Goal: Task Accomplishment & Management: Use online tool/utility

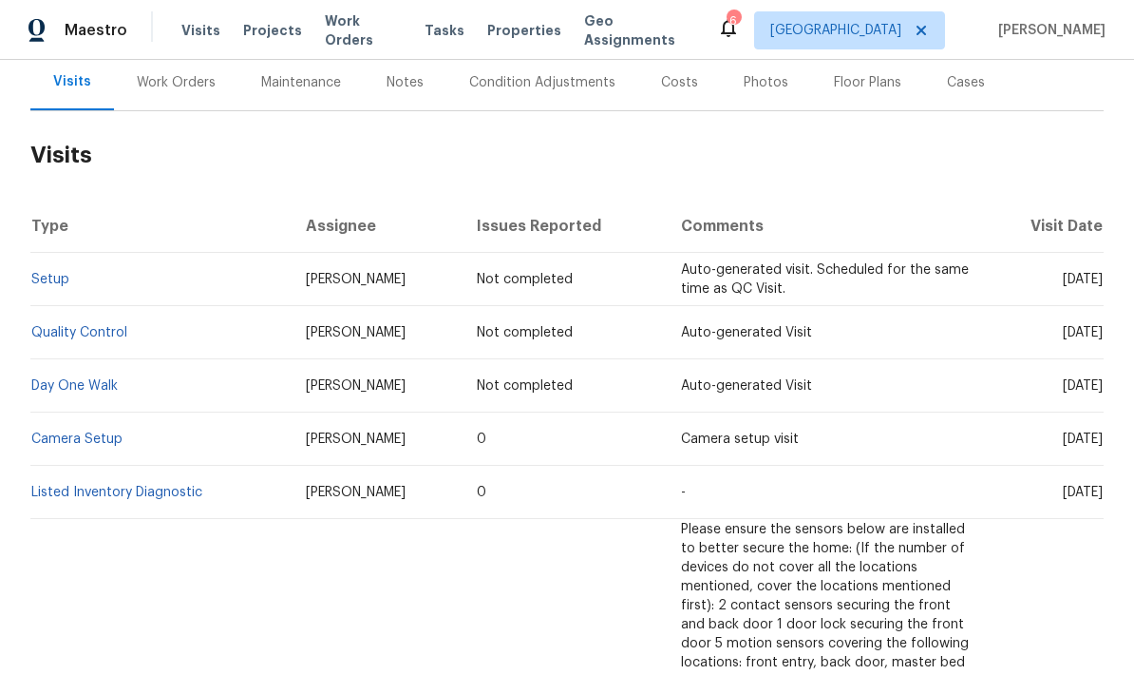
scroll to position [138, 0]
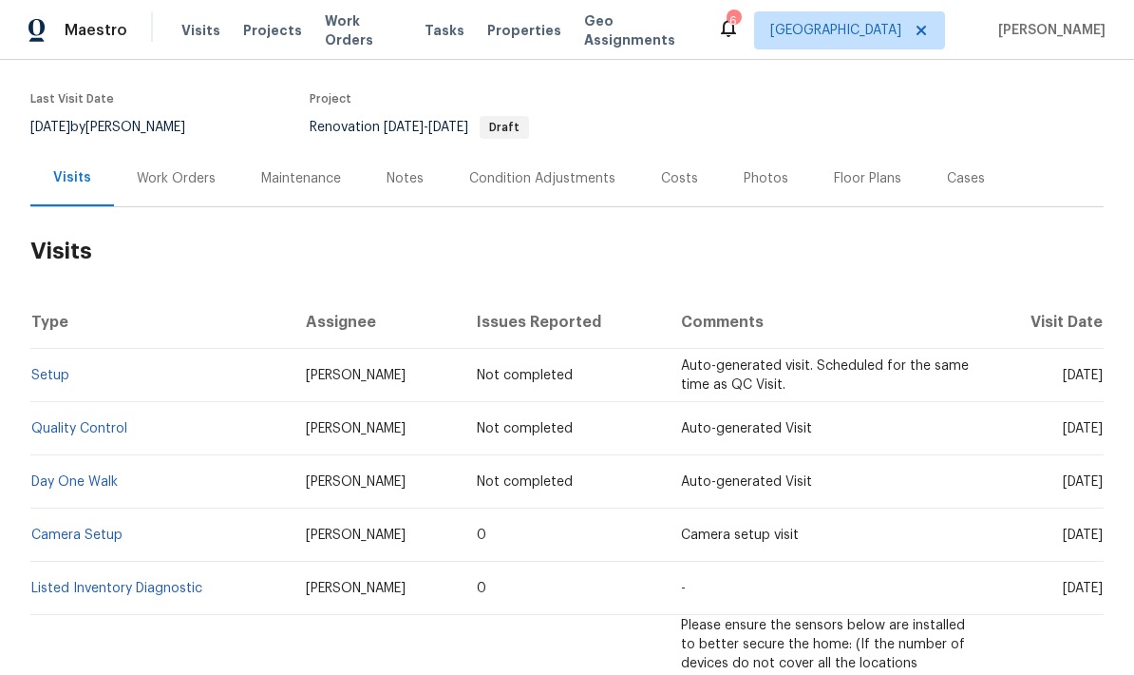
click at [150, 182] on div "Work Orders" at bounding box center [176, 178] width 79 height 19
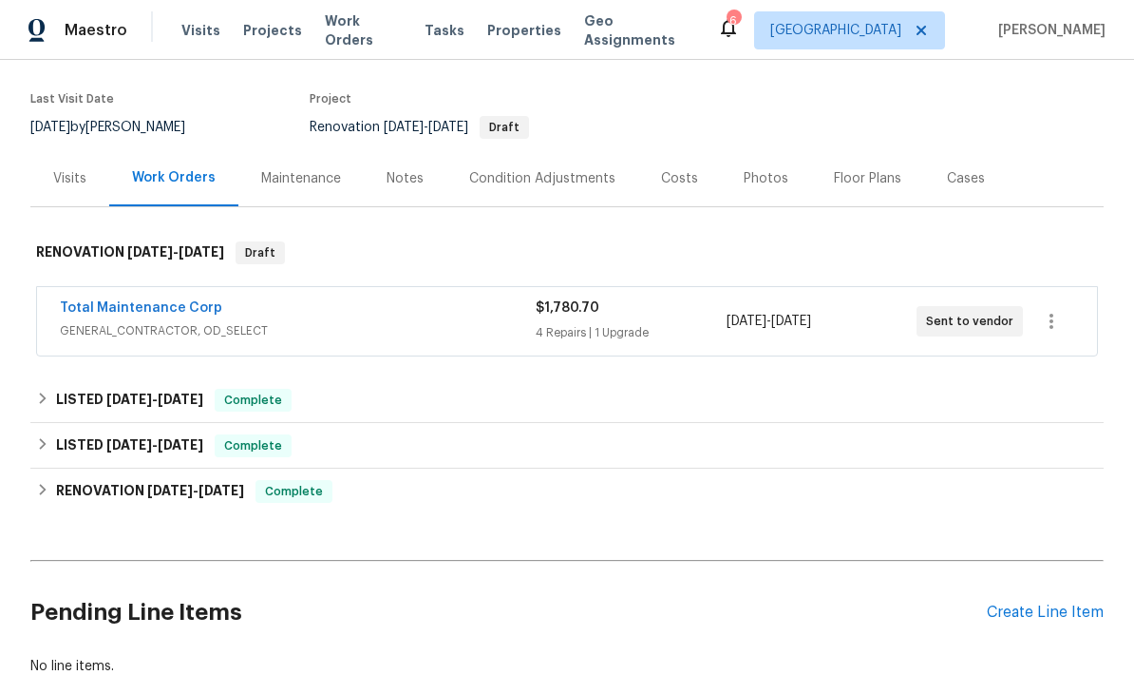
click at [101, 314] on link "Total Maintenance Corp" at bounding box center [141, 307] width 162 height 13
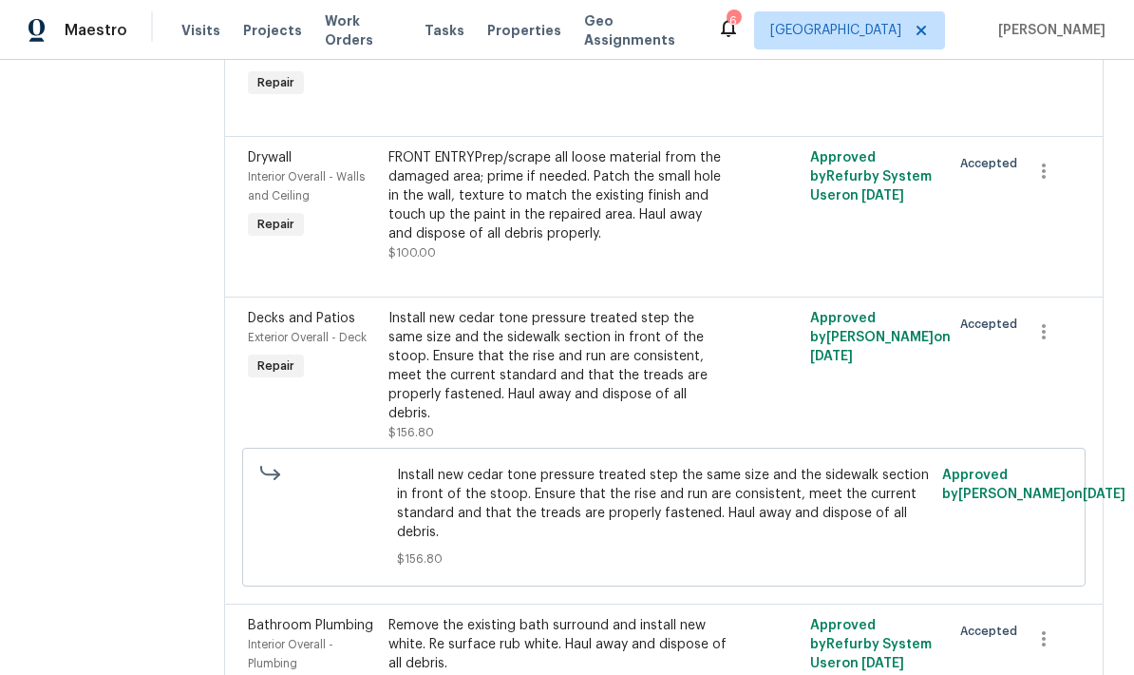
scroll to position [638, 0]
click at [462, 617] on div "Remove the existing bath surround and install new white. Re surface rub white. …" at bounding box center [559, 645] width 340 height 57
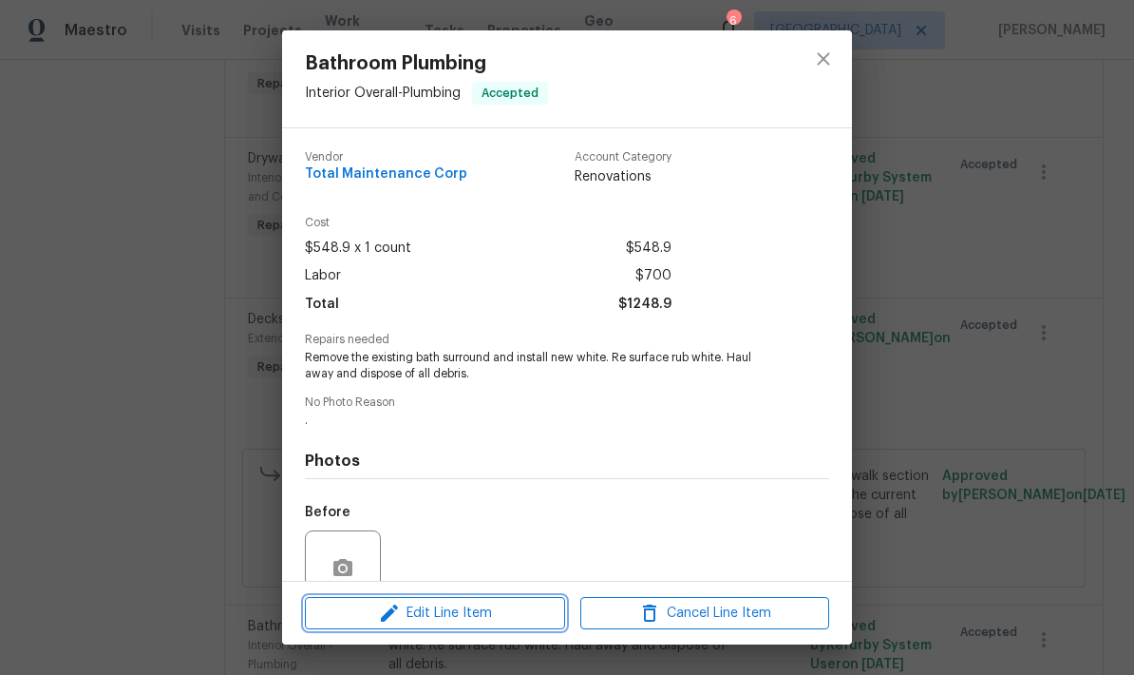
click at [429, 617] on span "Edit Line Item" at bounding box center [435, 613] width 249 height 24
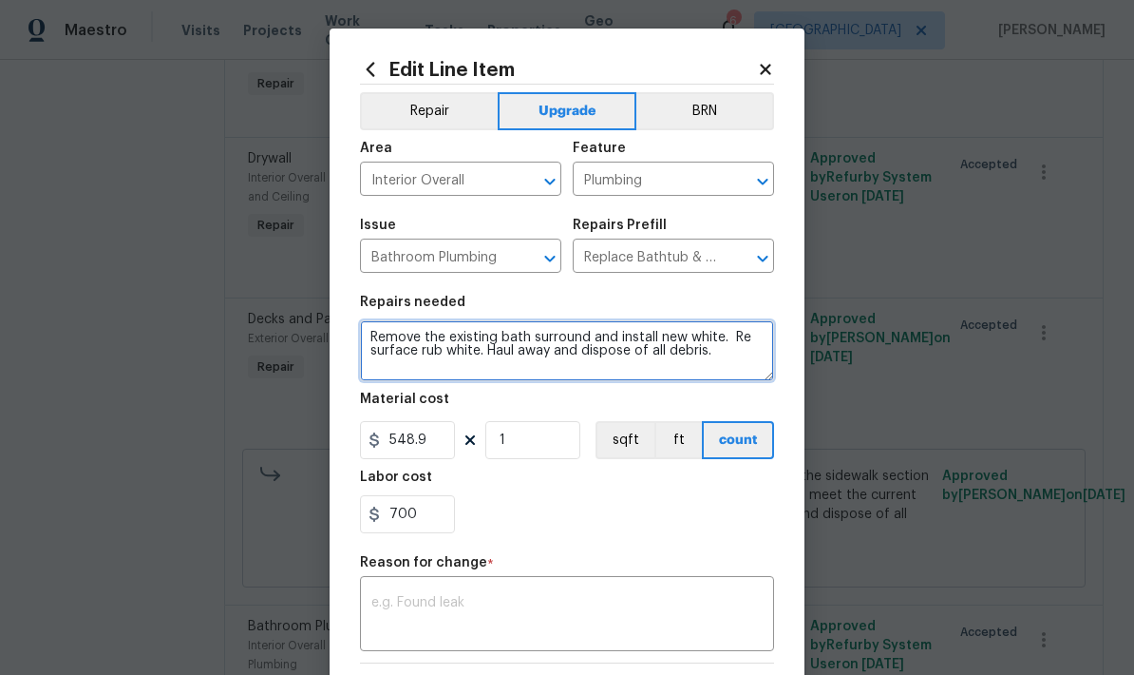
click at [722, 340] on textarea "Remove the existing bath surround and install new white. Re surface rub white. …" at bounding box center [567, 350] width 414 height 61
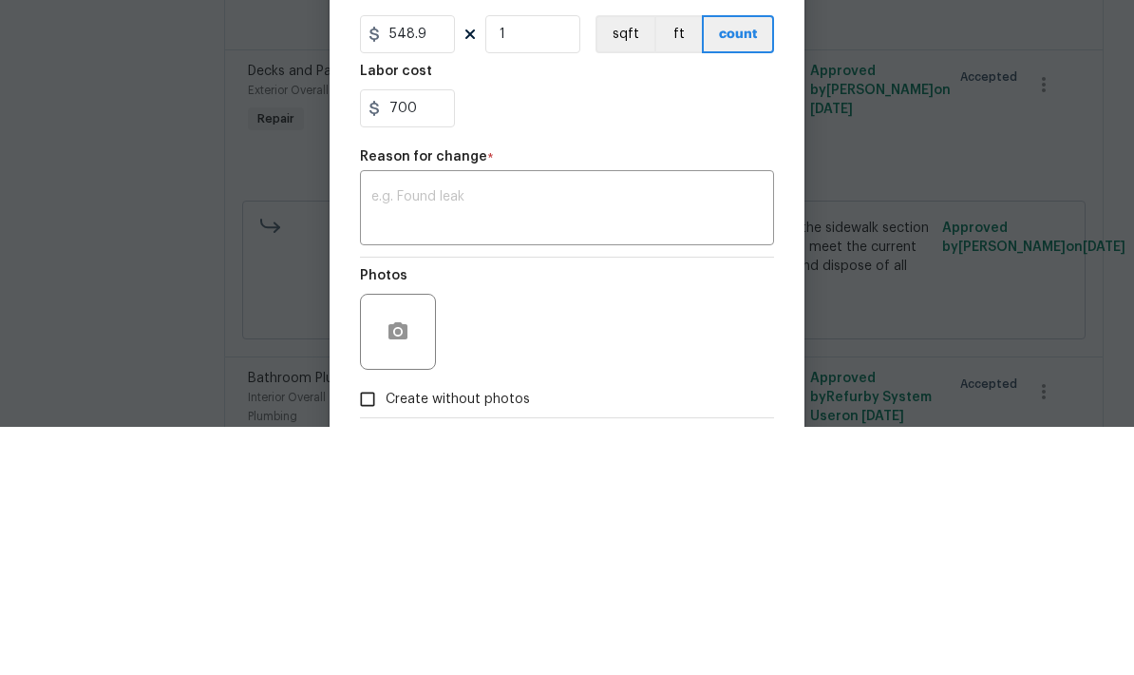
scroll to position [157, 0]
type textarea "Remove the existing bath surround and install new tile. Re surface rub white. H…"
click at [430, 338] on input "700" at bounding box center [407, 357] width 95 height 38
type input "7"
type input "951.1"
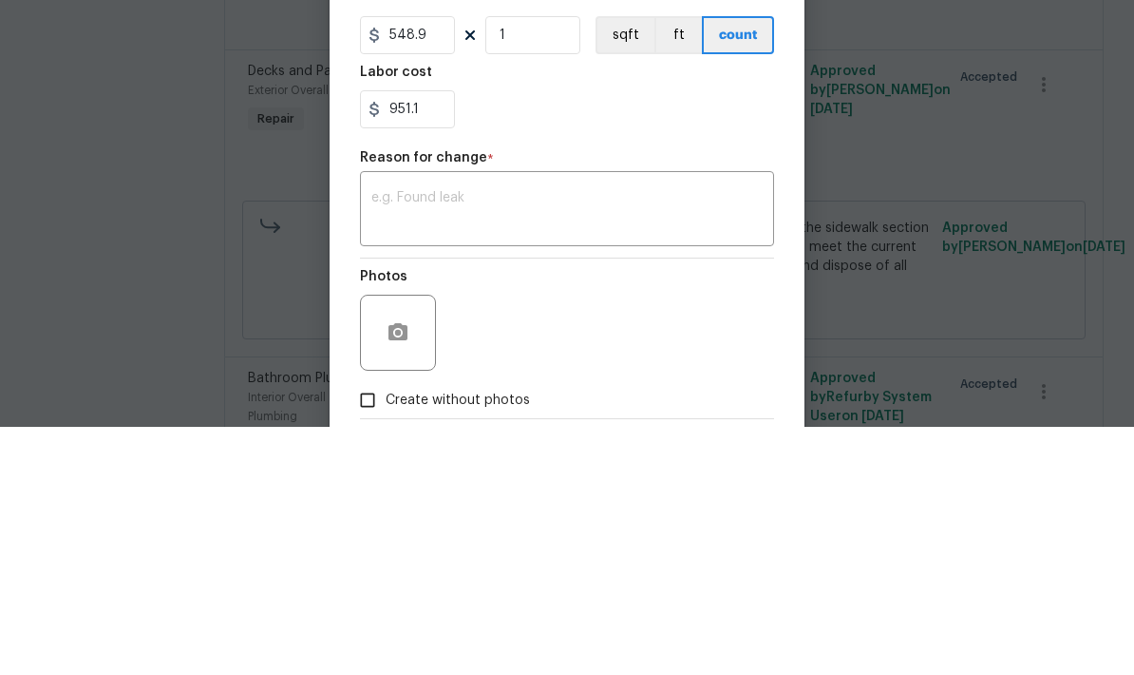
click at [397, 439] on textarea at bounding box center [566, 459] width 391 height 40
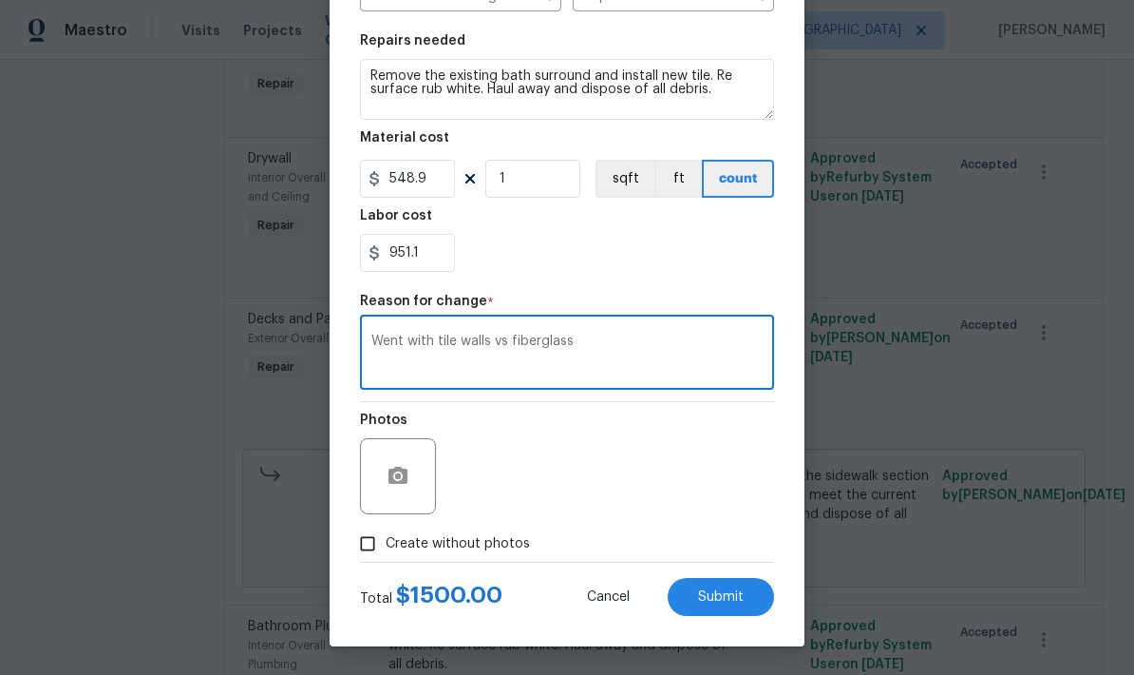
scroll to position [265, 0]
type textarea "Went with tile walls vs fiberglass"
click at [398, 483] on icon "button" at bounding box center [398, 474] width 19 height 17
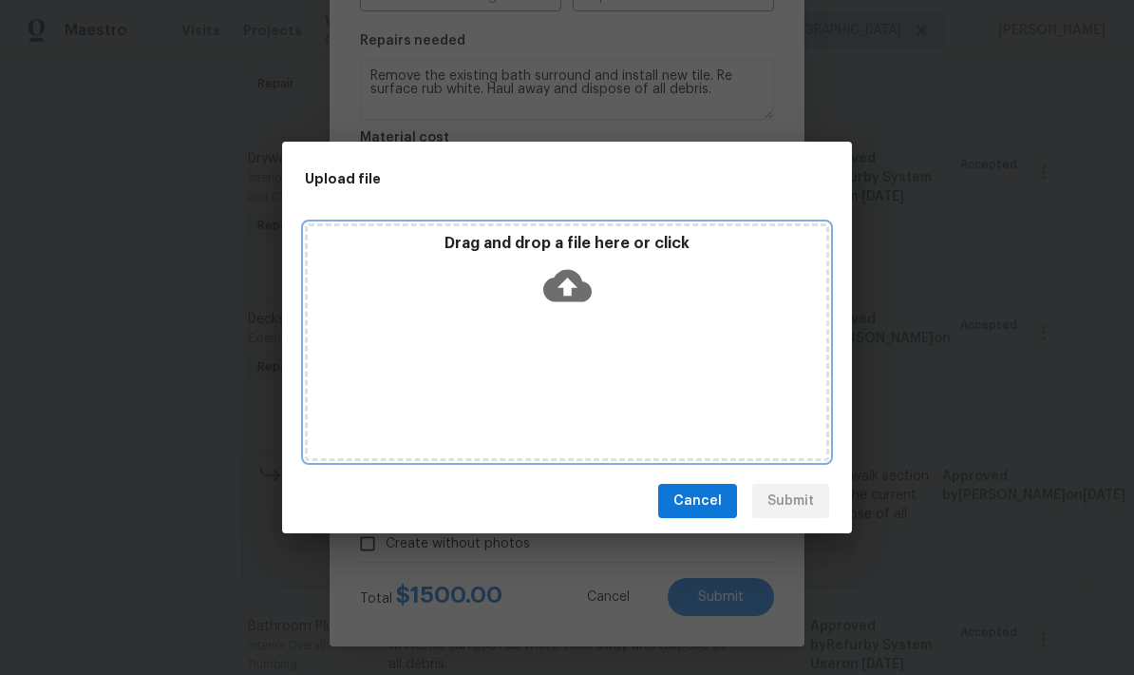
click at [399, 373] on div "Drag and drop a file here or click" at bounding box center [567, 342] width 524 height 238
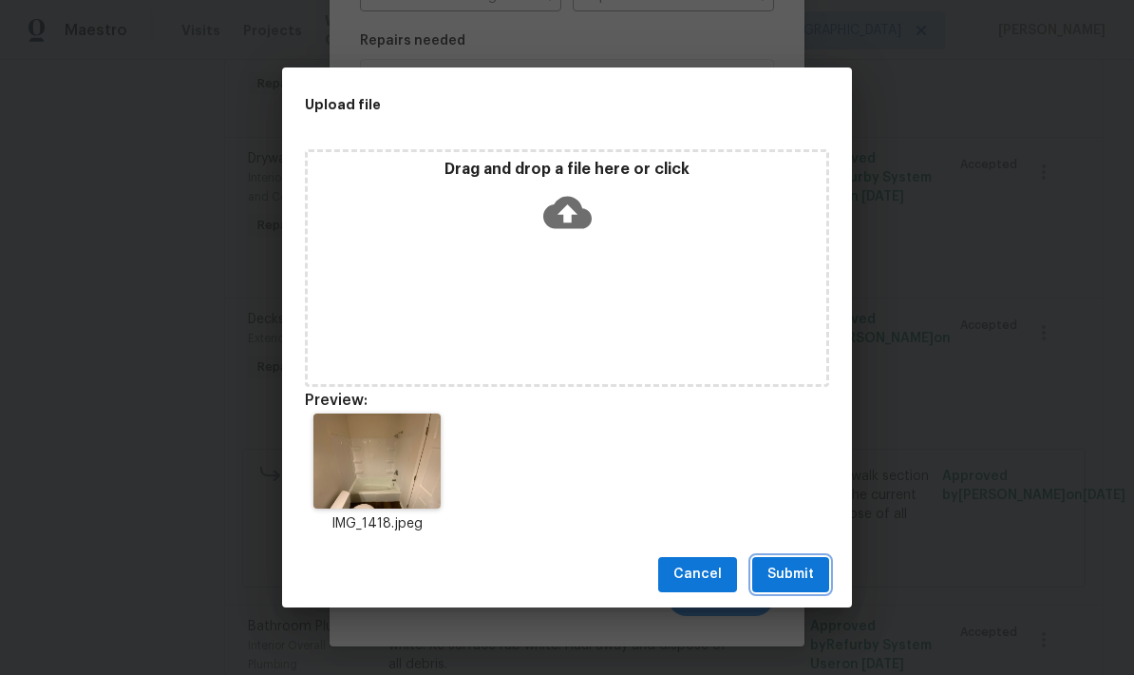
click at [795, 567] on span "Submit" at bounding box center [791, 574] width 47 height 24
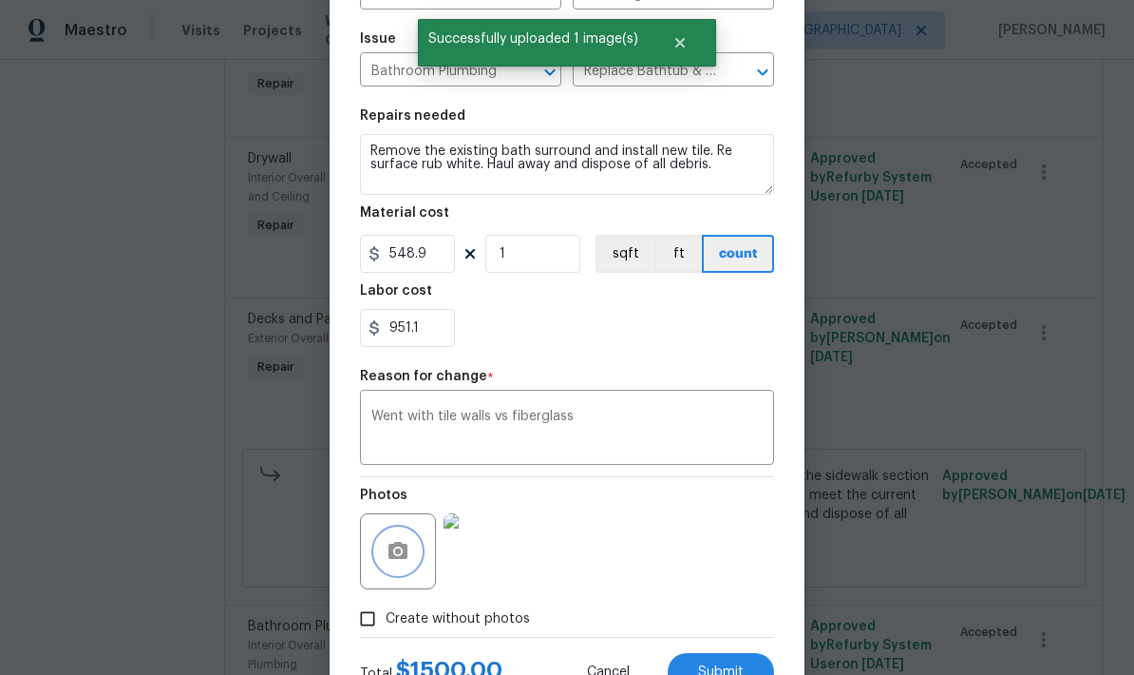
scroll to position [185, 0]
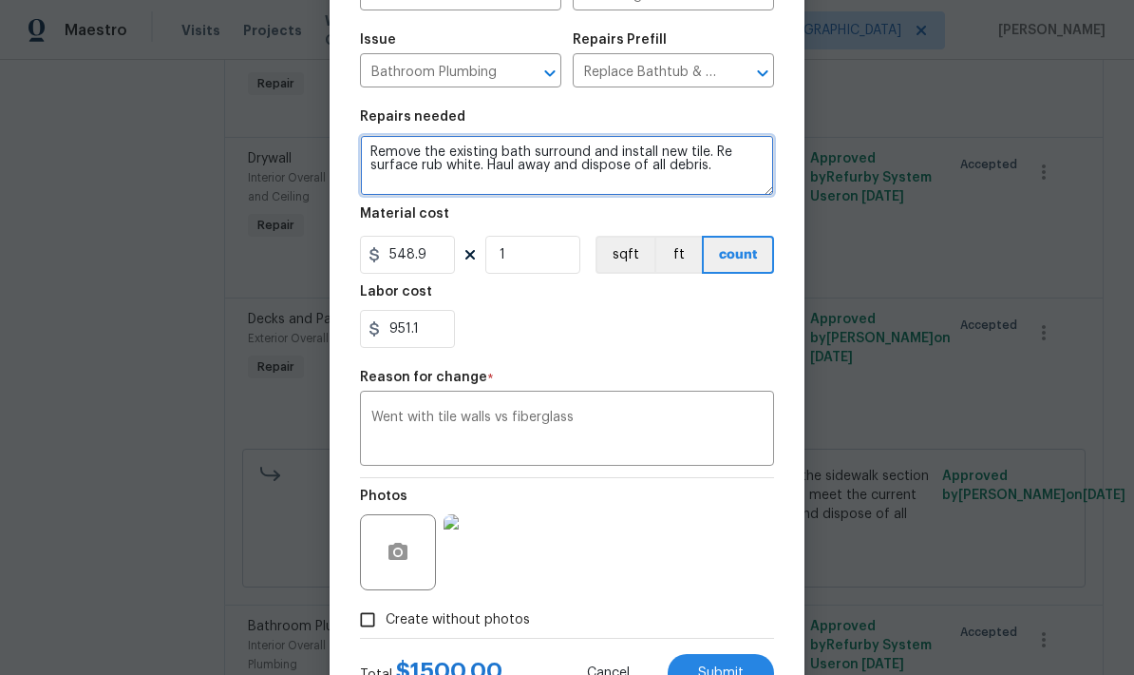
click at [443, 167] on textarea "Remove the existing bath surround and install new tile. Re surface rub white. H…" at bounding box center [567, 165] width 414 height 61
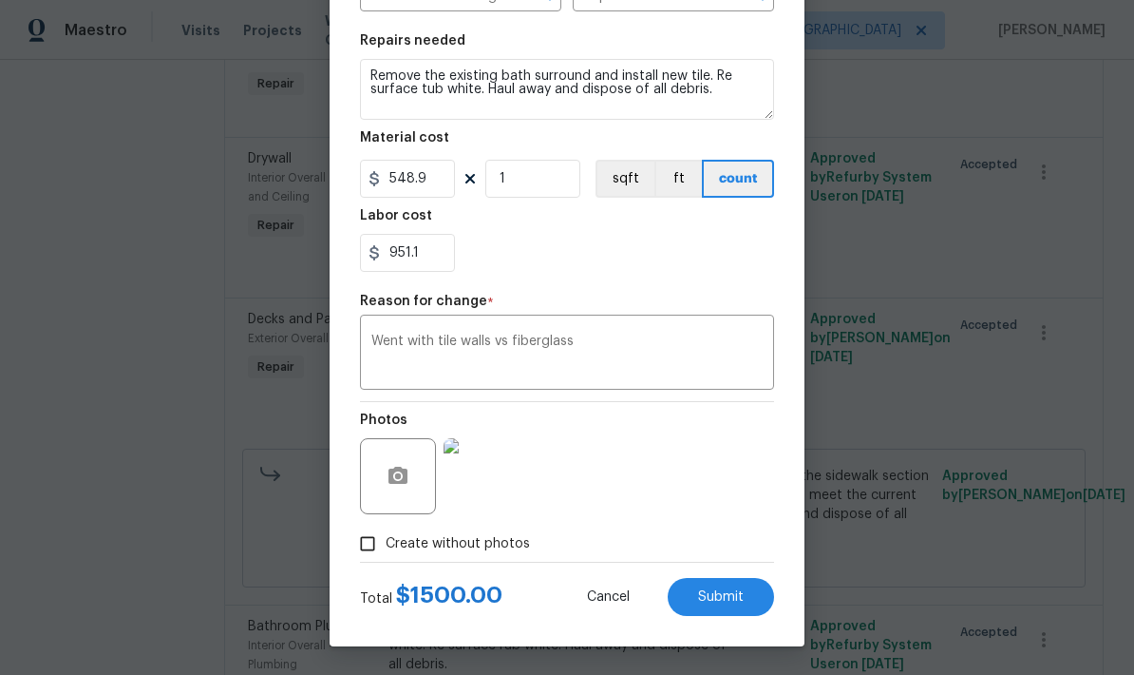
scroll to position [265, 0]
click at [700, 593] on span "Submit" at bounding box center [721, 597] width 46 height 14
type textarea "Remove the existing bath surround and install new white. Re surface rub white. …"
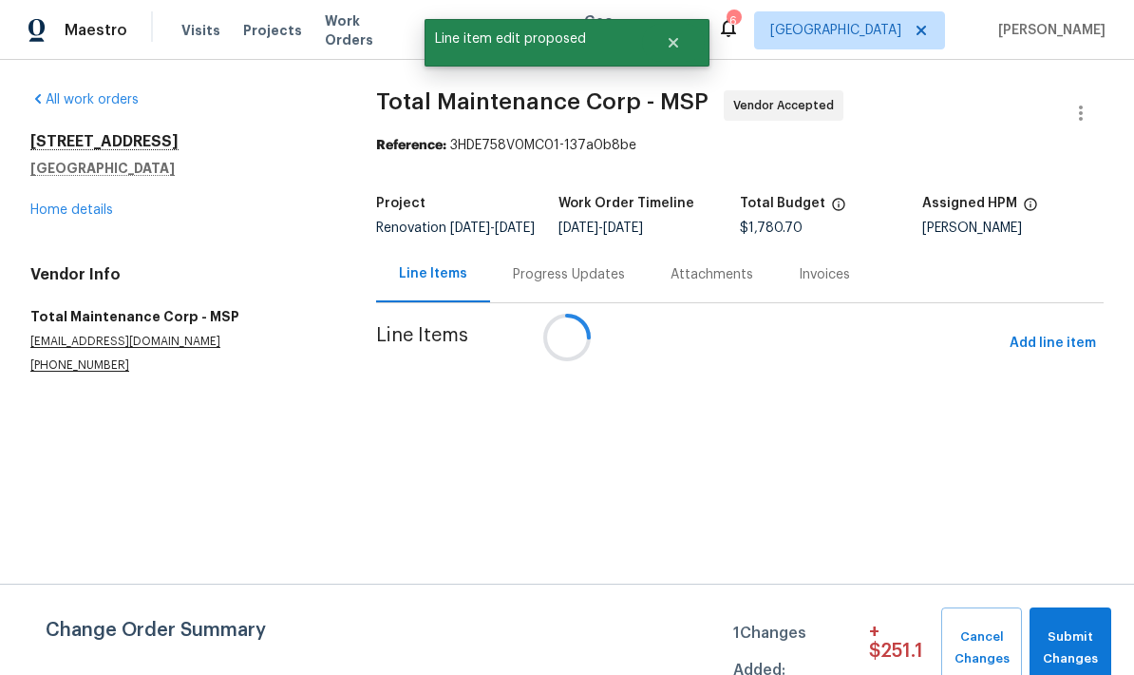
scroll to position [0, 0]
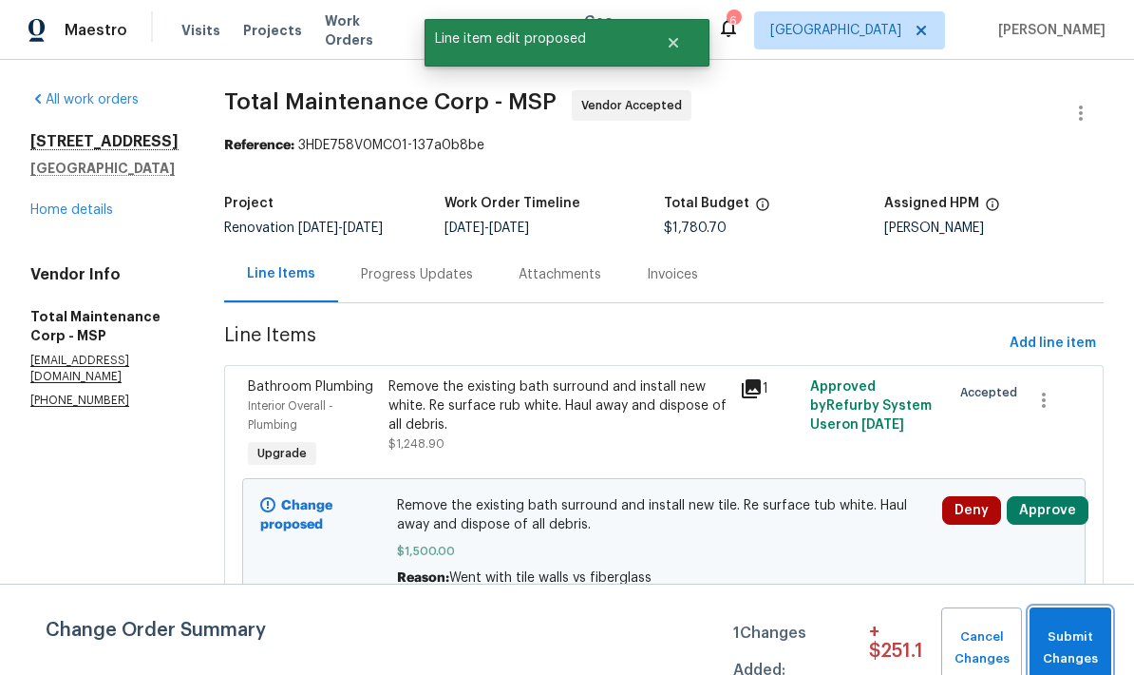
click at [1064, 638] on span "Submit Changes" at bounding box center [1070, 648] width 63 height 44
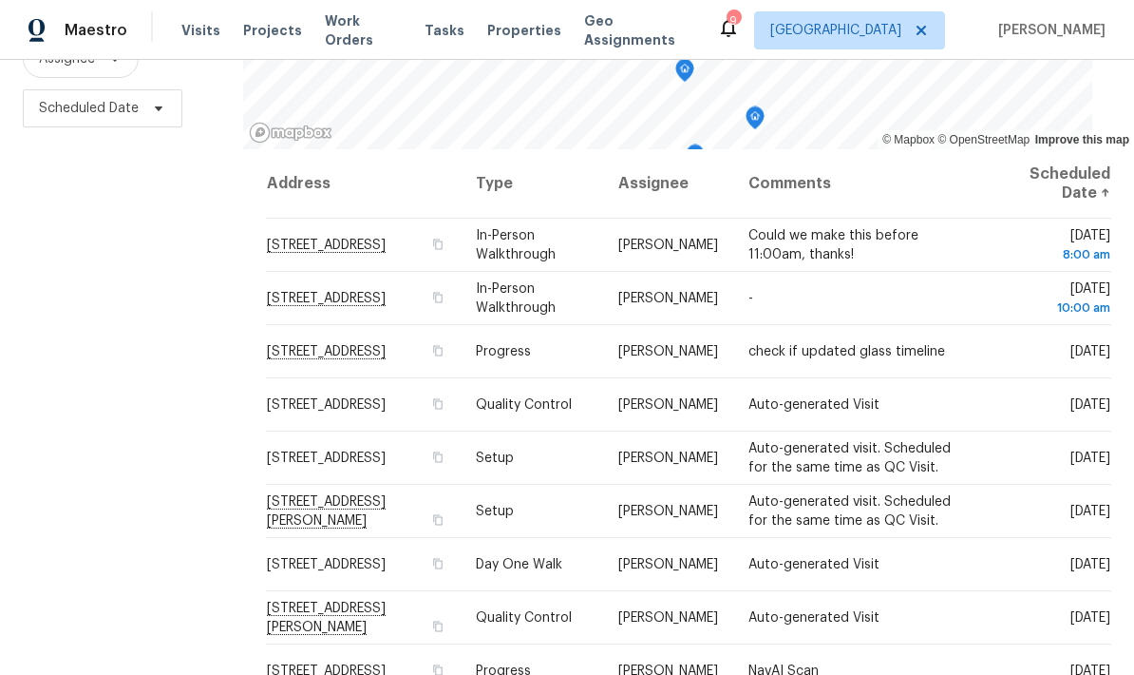
scroll to position [252, 0]
click at [0, 0] on icon at bounding box center [0, 0] width 0 height 0
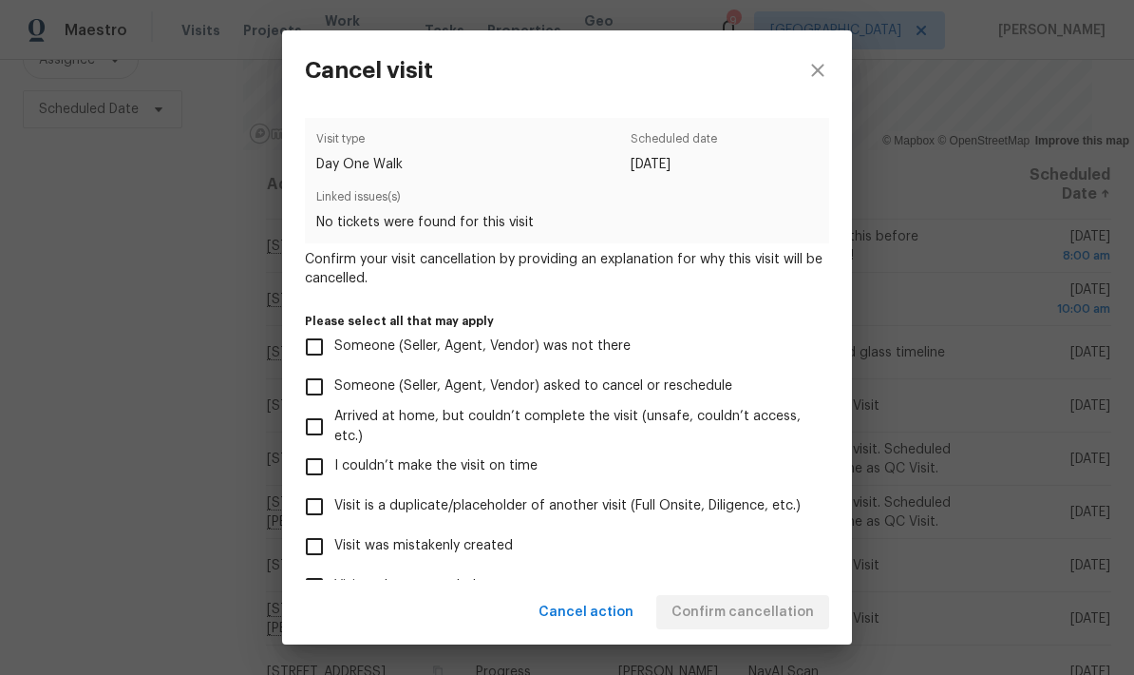
click at [312, 557] on input "Visit was mistakenly created" at bounding box center [315, 546] width 40 height 40
checkbox input "true"
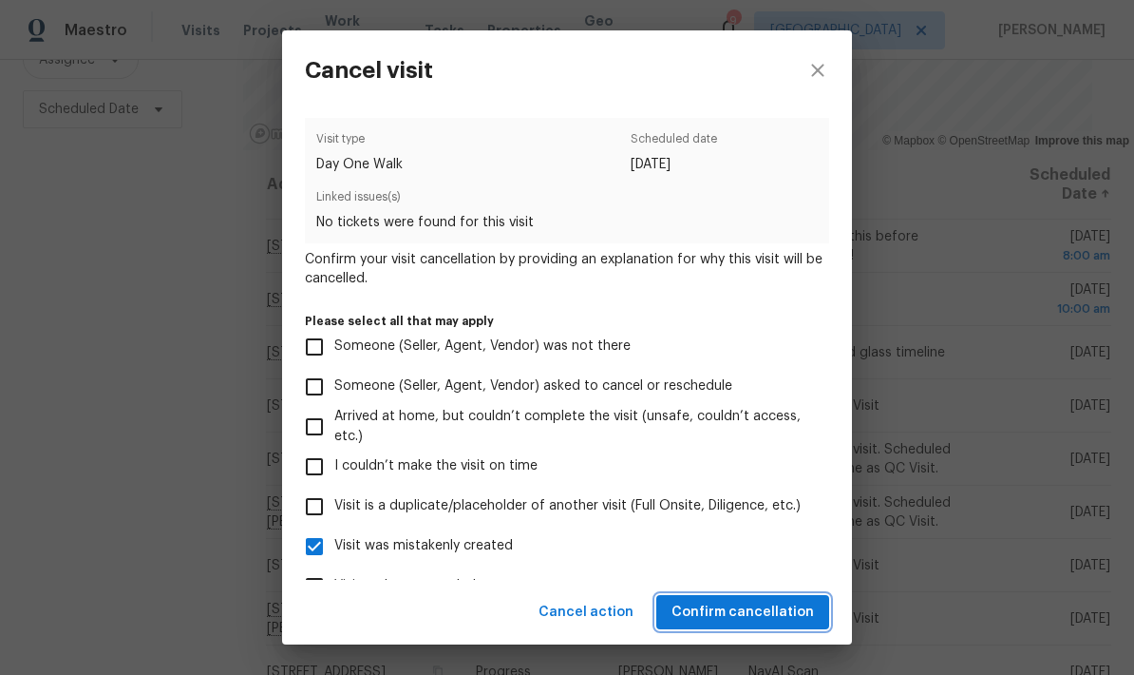
click at [713, 605] on span "Confirm cancellation" at bounding box center [743, 612] width 143 height 24
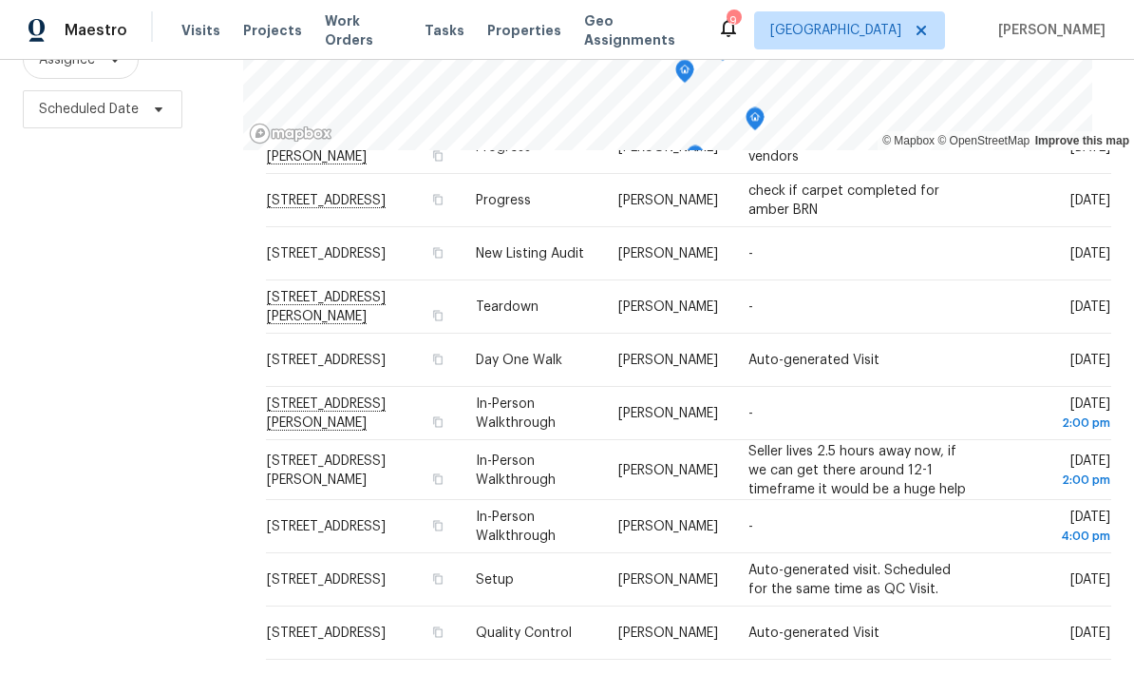
scroll to position [590, 0]
